Goal: Find specific page/section: Find specific page/section

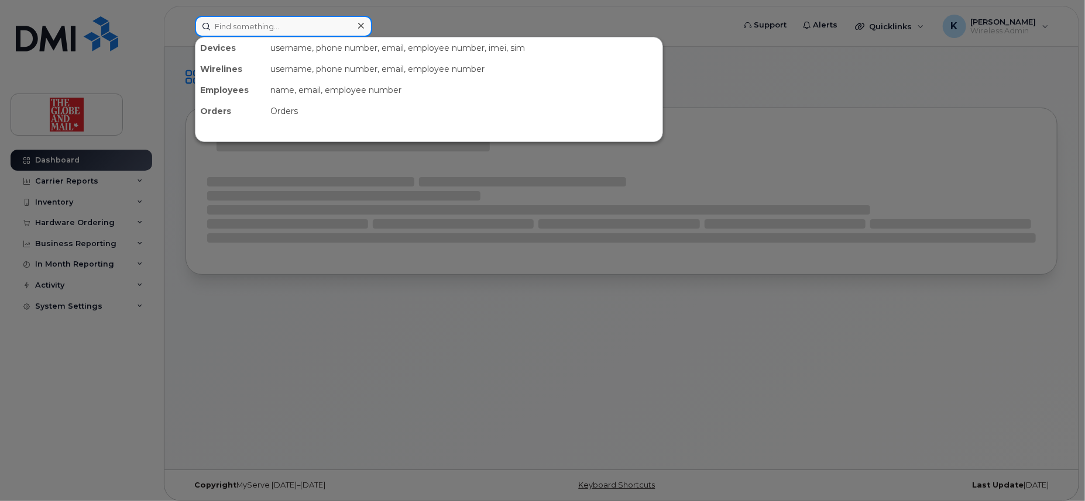
click at [300, 27] on input at bounding box center [283, 26] width 177 height 21
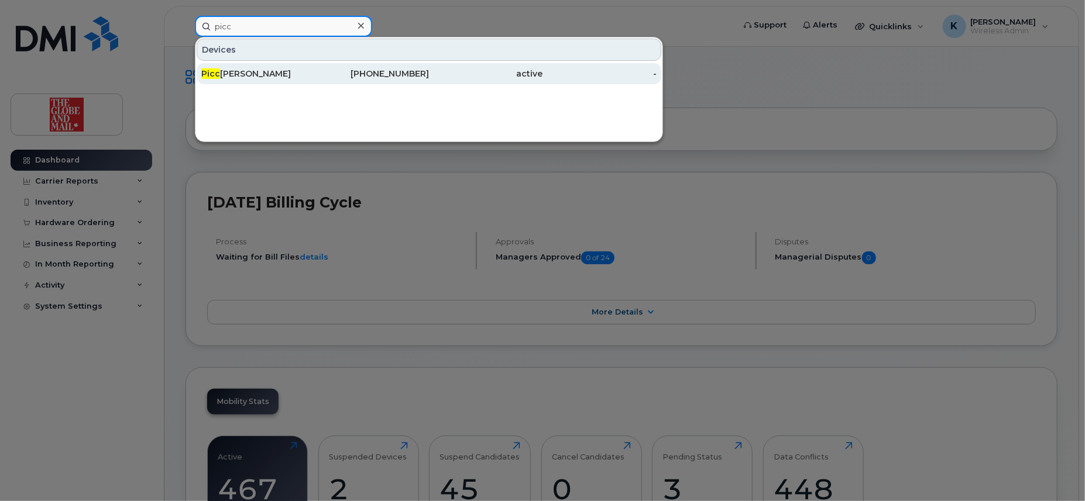
type input "picc"
click at [265, 73] on div "Picc ioli, Lorenzo" at bounding box center [258, 74] width 114 height 12
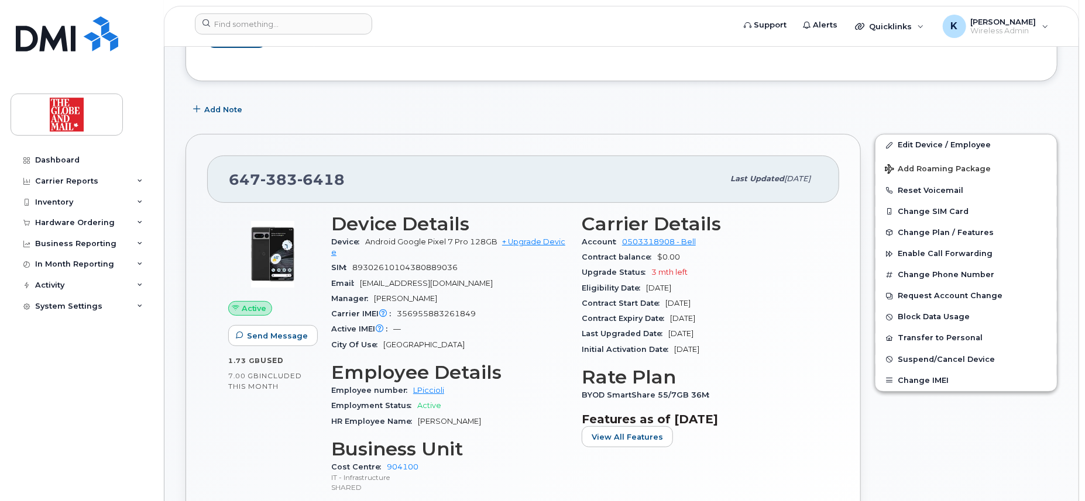
scroll to position [187, 0]
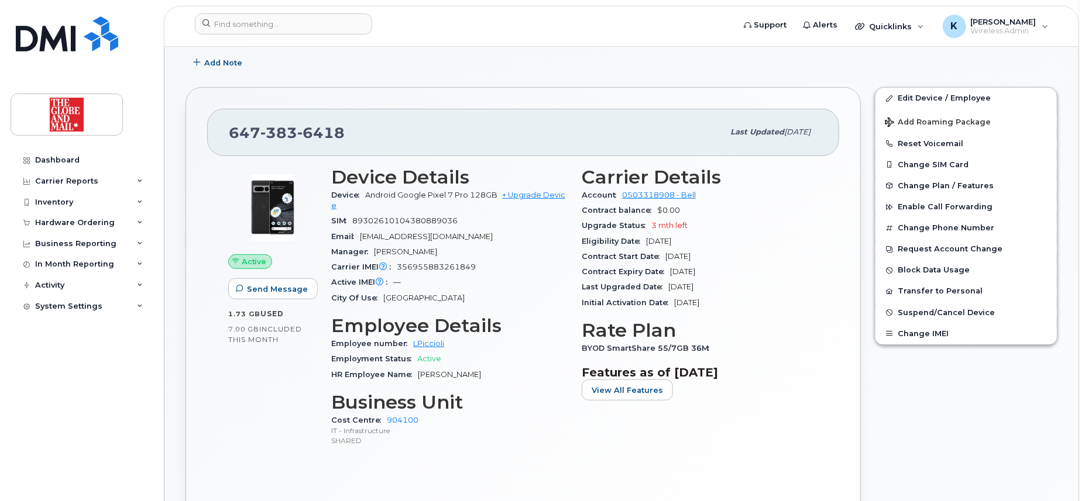
click at [625, 414] on div "Carrier Details Account 0503318908 - Bell Contract balance $0.00 Upgrade Status…" at bounding box center [700, 312] width 250 height 305
